Goal: Register for event/course

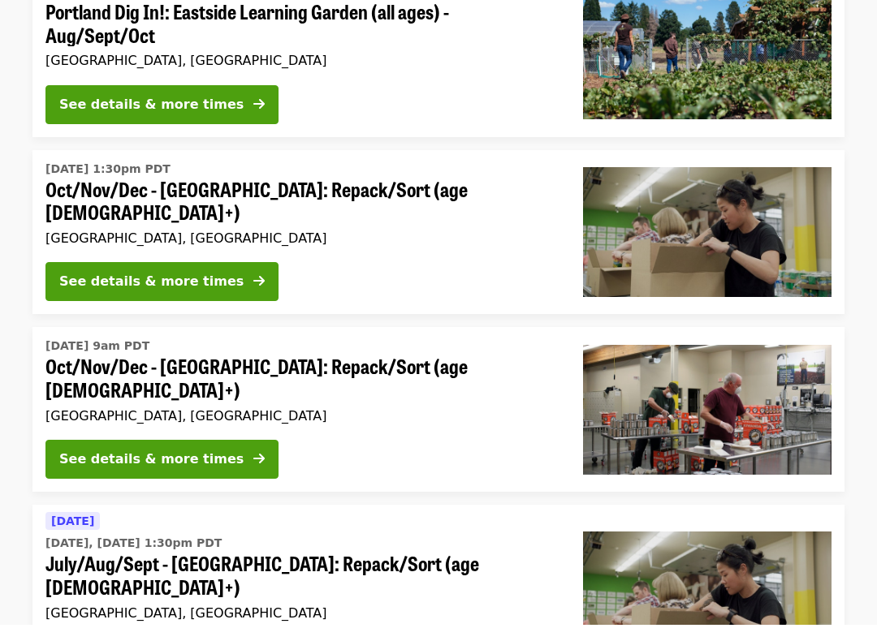
scroll to position [201, 0]
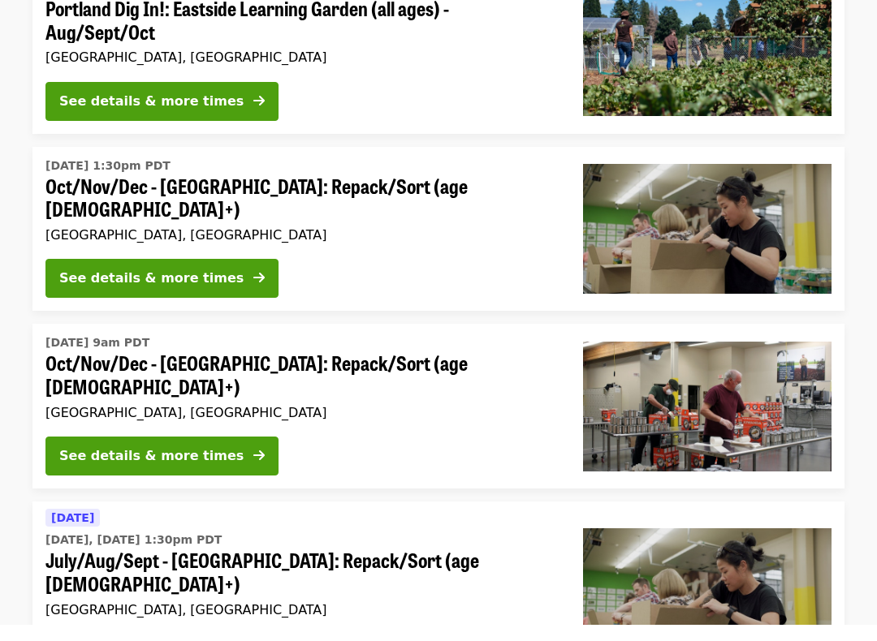
click at [253, 464] on icon "arrow-right icon" at bounding box center [258, 471] width 11 height 15
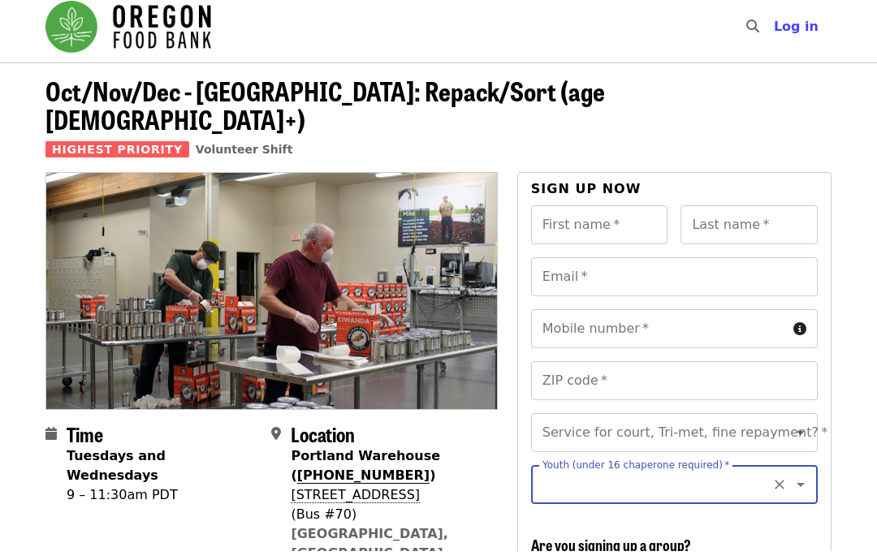
type input "*"
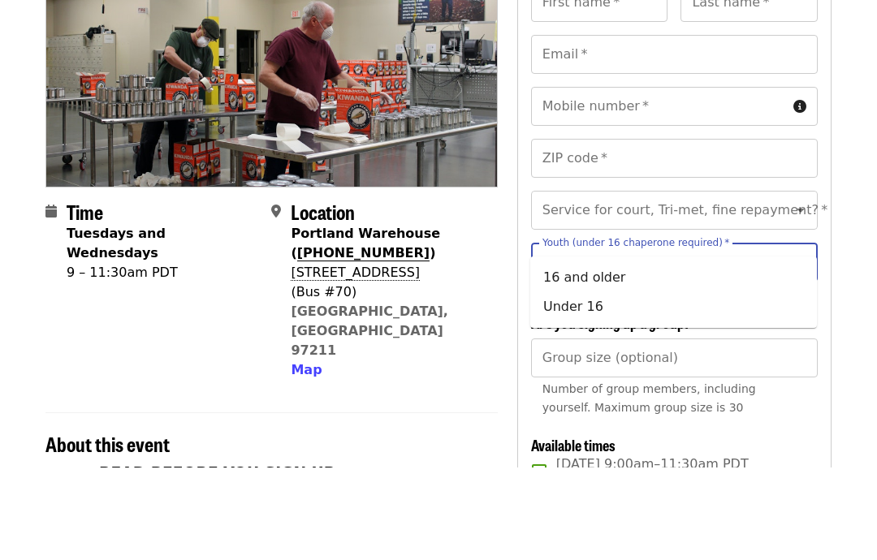
click at [764, 339] on input "Youth (under 16 chaperone required)   *" at bounding box center [654, 354] width 221 height 31
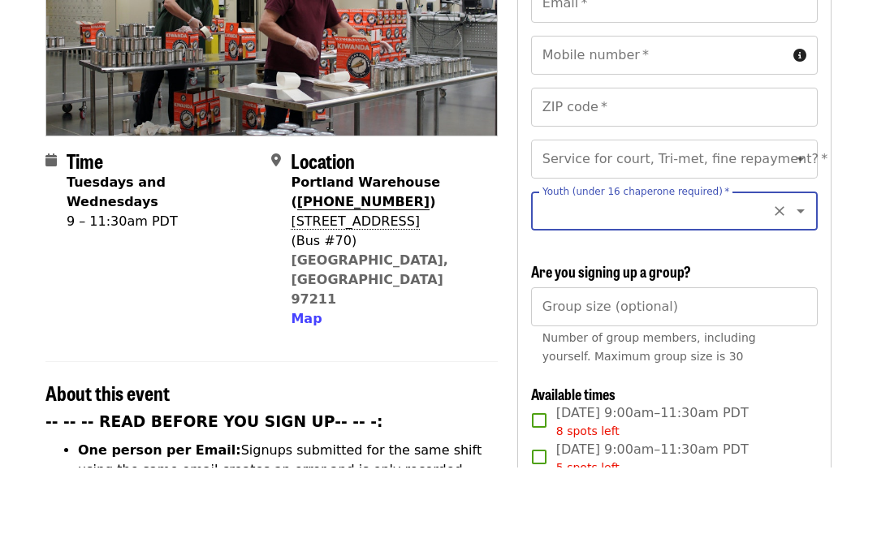
scroll to position [198, 0]
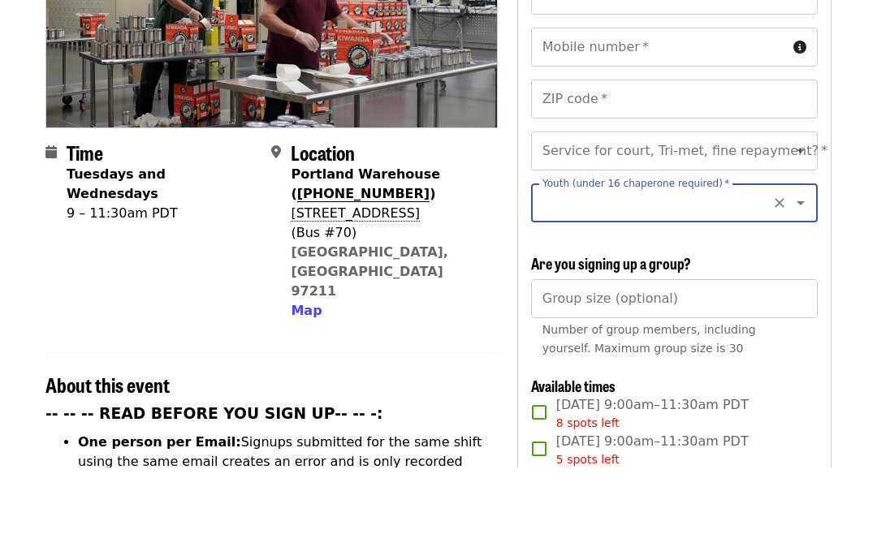
click at [815, 372] on div "Group size (optional) Group size (optional) Number of group members, including …" at bounding box center [674, 414] width 286 height 85
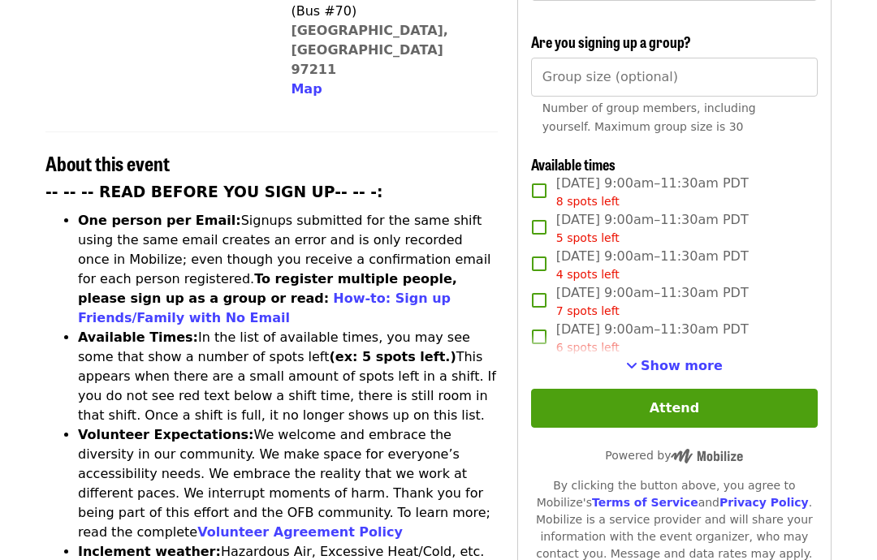
scroll to position [520, 0]
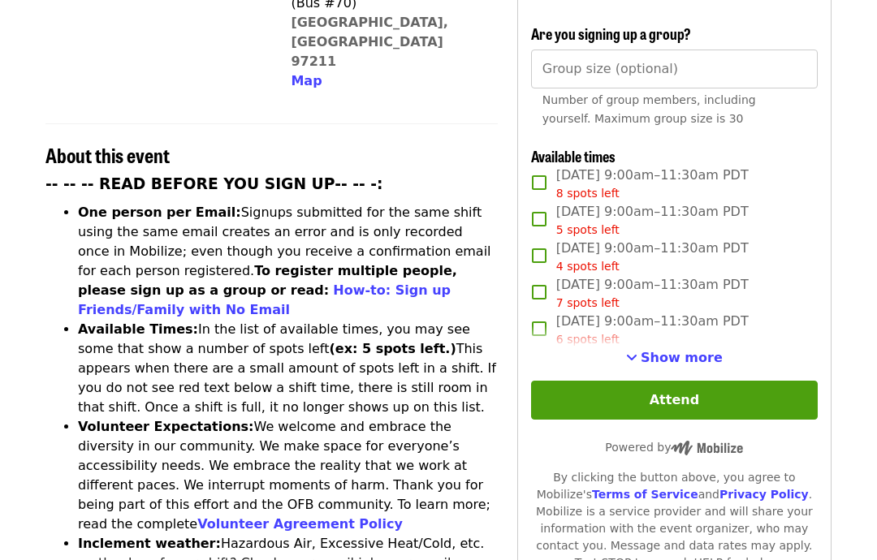
click at [675, 350] on span "Show more" at bounding box center [681, 357] width 82 height 15
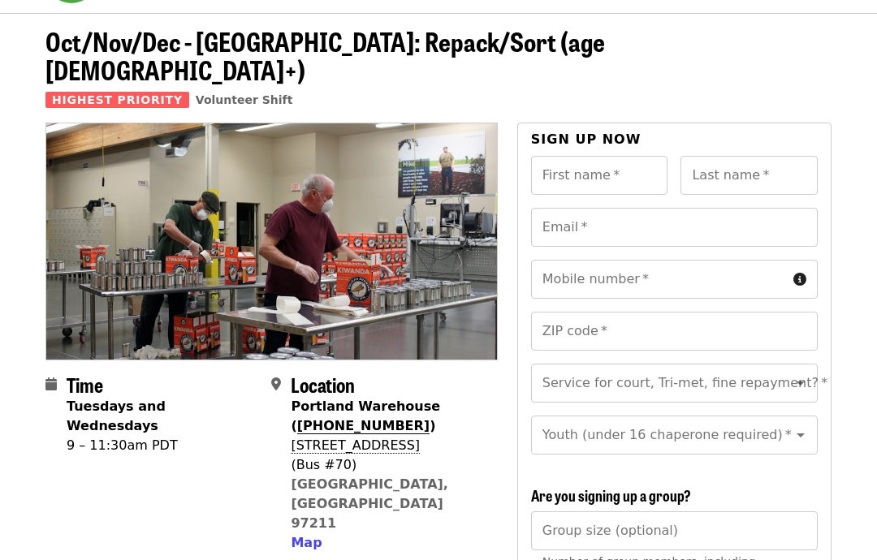
scroll to position [0, 0]
